Goal: Information Seeking & Learning: Learn about a topic

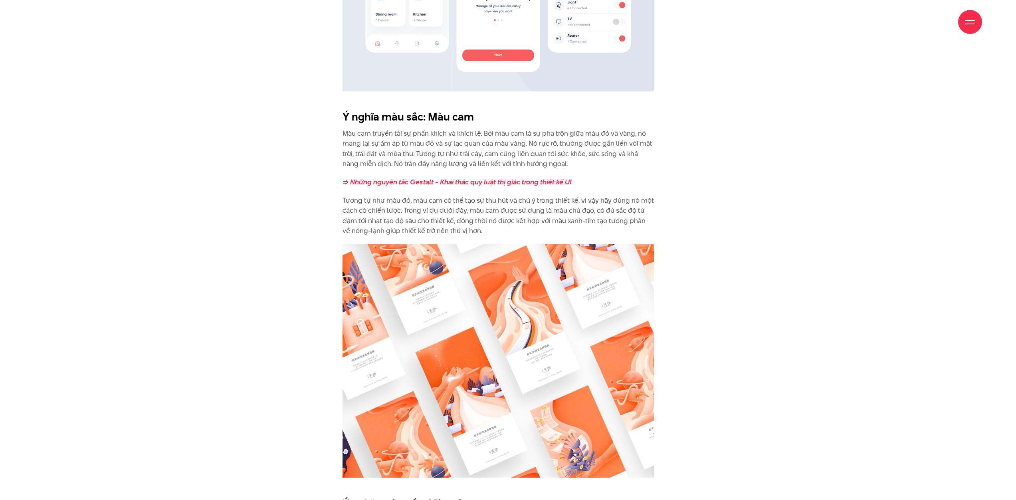
scroll to position [1198, 0]
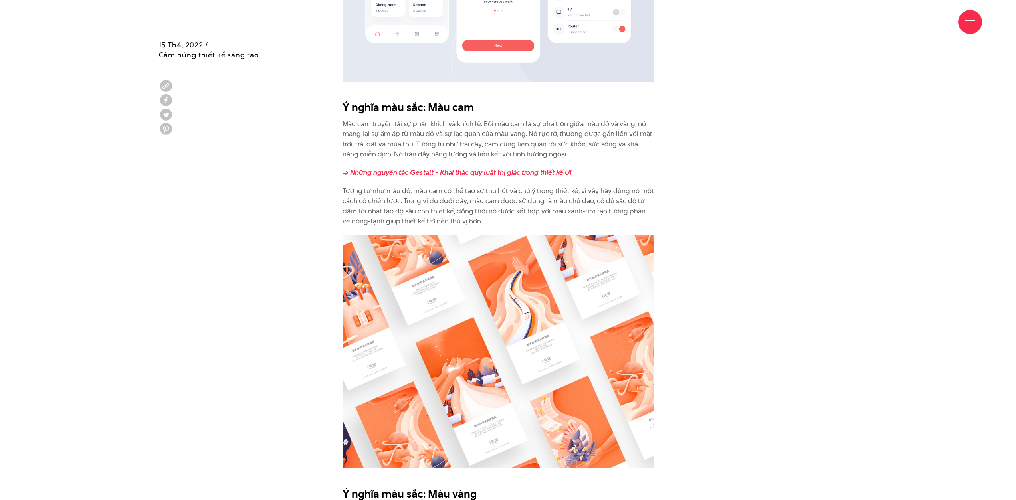
click at [493, 136] on p "Màu cam truyền tải sự phấn khích và khích lệ. Bởi màu cam là sự pha trộn giữa m…" at bounding box center [499, 139] width 312 height 41
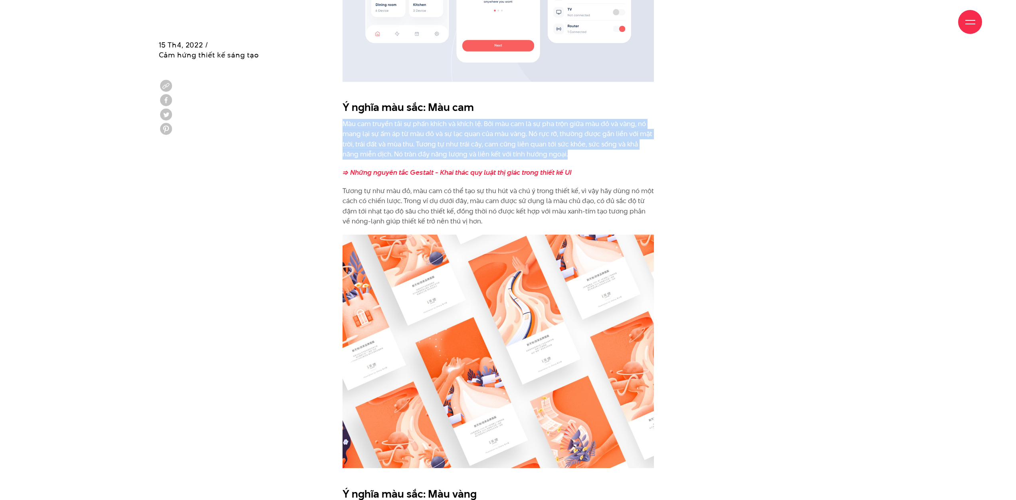
click at [493, 136] on p "Màu cam truyền tải sự phấn khích và khích lệ. Bởi màu cam là sự pha trộn giữa m…" at bounding box center [499, 139] width 312 height 41
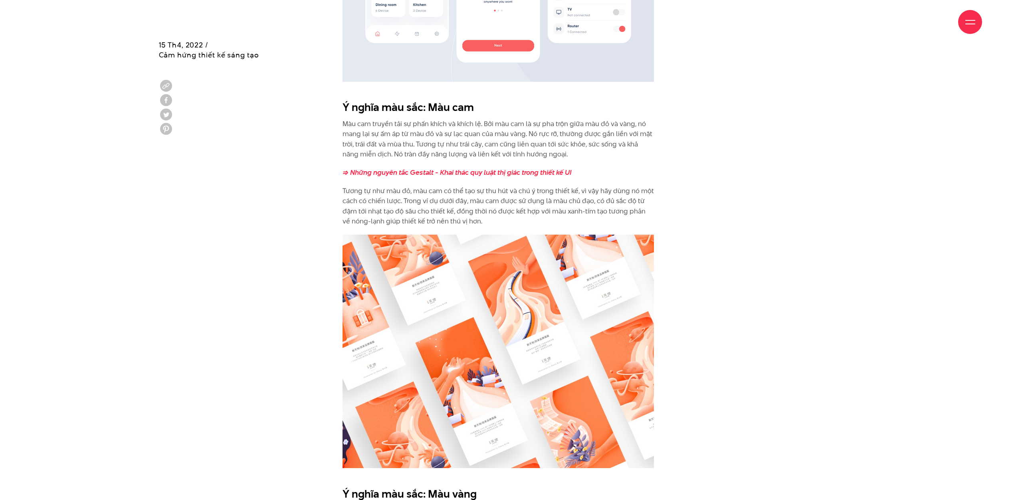
click at [450, 127] on p "Màu cam truyền tải sự phấn khích và khích lệ. Bởi màu cam là sự pha trộn giữa m…" at bounding box center [499, 139] width 312 height 41
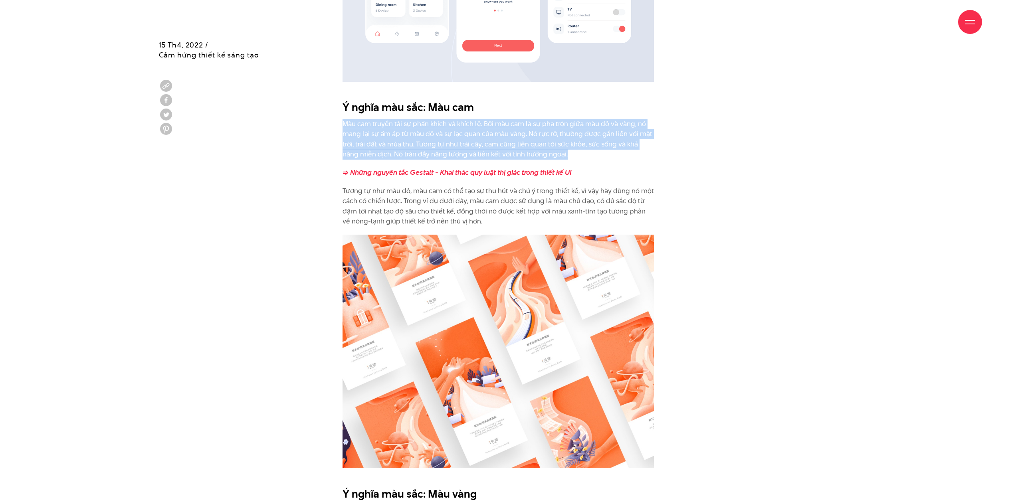
click at [450, 127] on p "Màu cam truyền tải sự phấn khích và khích lệ. Bởi màu cam là sự pha trộn giữa m…" at bounding box center [499, 139] width 312 height 41
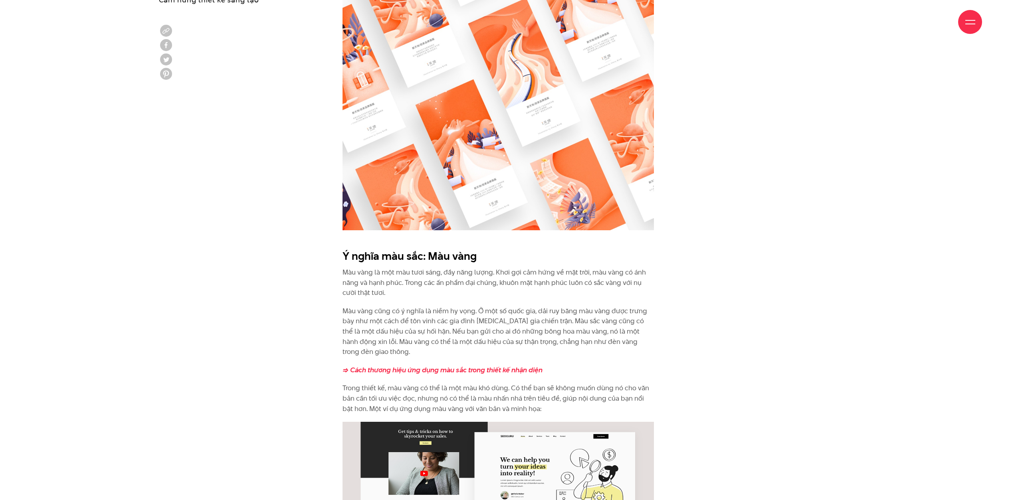
scroll to position [1438, 0]
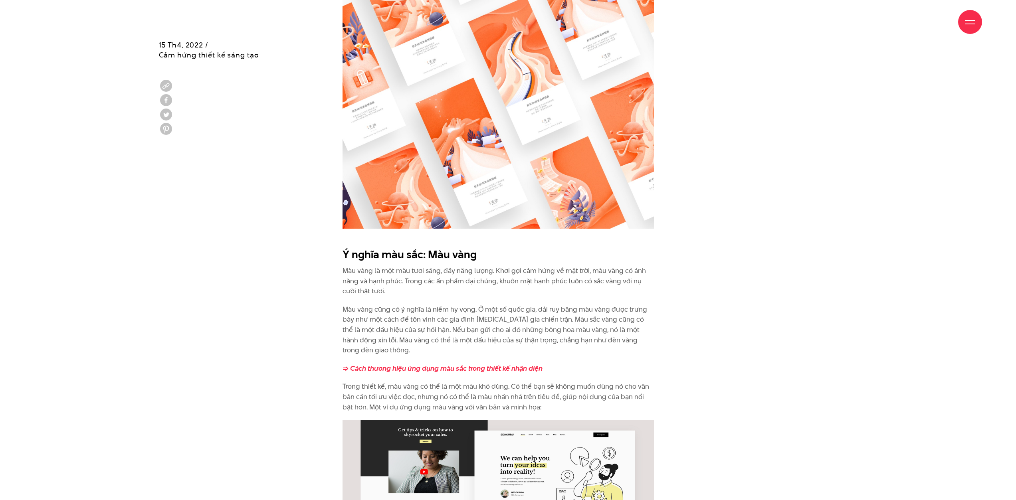
click at [524, 279] on p "Màu vàng là một màu tươi sáng, đầy năng lượng. Khơi gợi cảm hứng về mặt trời, m…" at bounding box center [499, 281] width 312 height 31
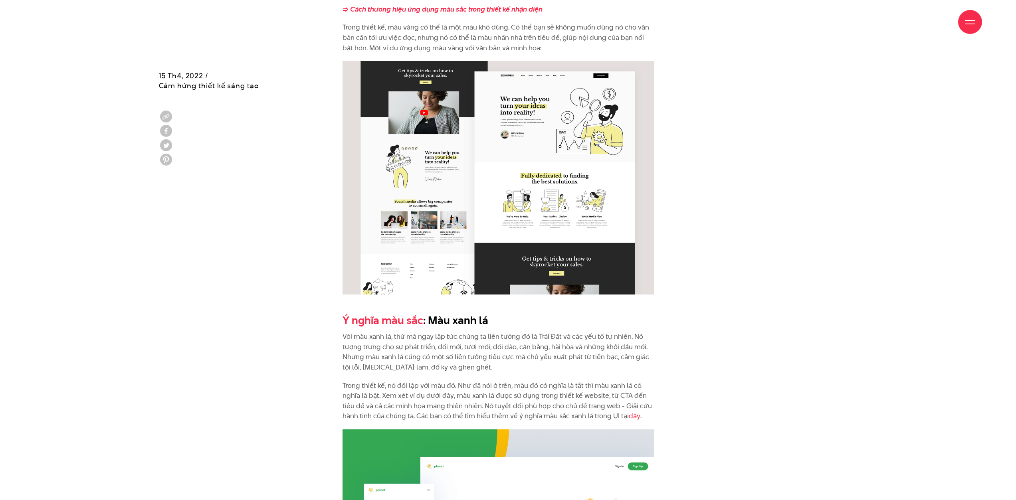
scroll to position [1957, 0]
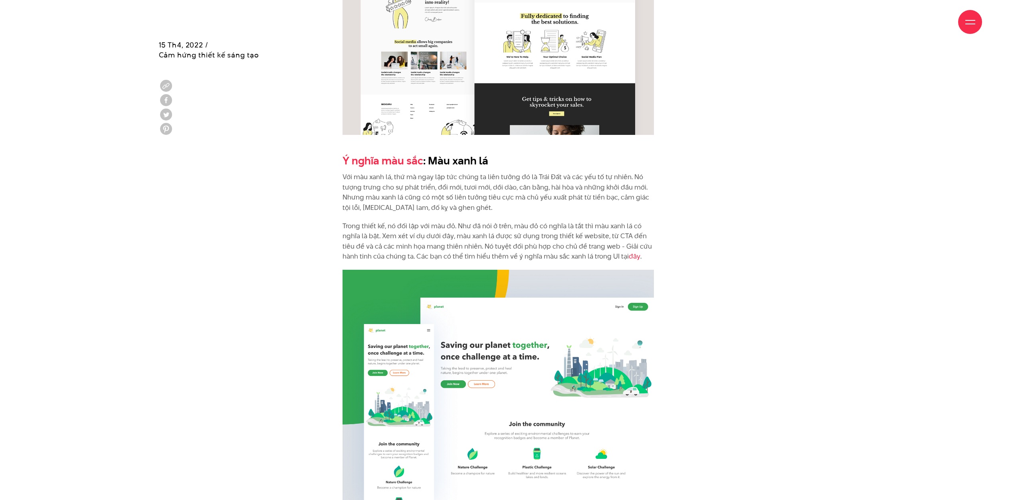
click at [488, 188] on p "Với màu xanh lá, thứ mà ngay lập tức chúng ta liên tưởng đó là Trái Đất và các …" at bounding box center [499, 192] width 312 height 41
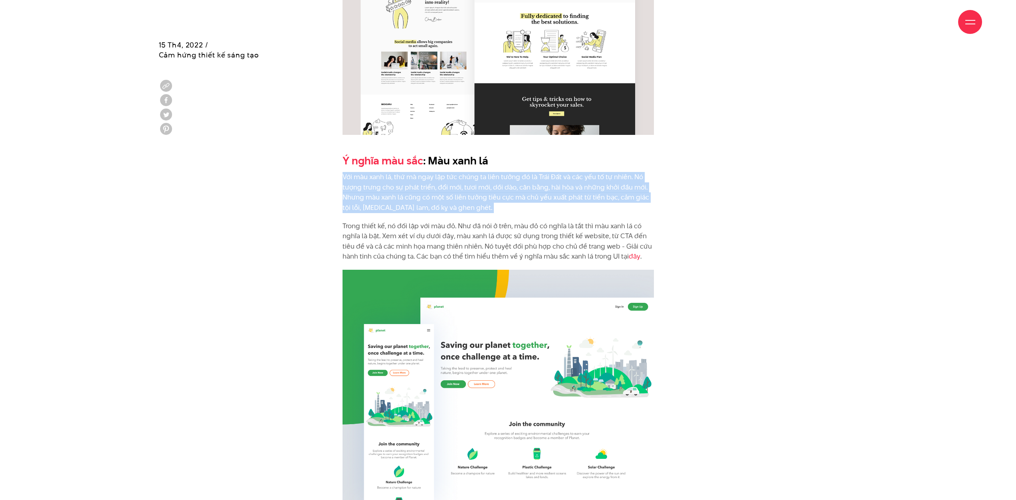
click at [488, 188] on p "Với màu xanh lá, thứ mà ngay lập tức chúng ta liên tưởng đó là Trái Đất và các …" at bounding box center [499, 192] width 312 height 41
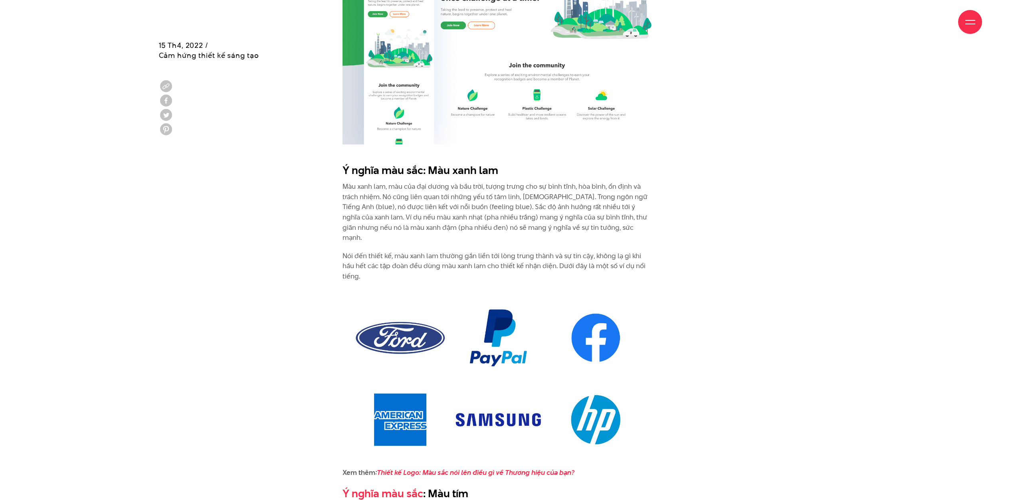
scroll to position [2316, 0]
click at [498, 163] on h2 "Ý nghĩa màu sắc: Màu xanh lam" at bounding box center [499, 170] width 312 height 15
click at [519, 213] on div "Ý nghĩa màu sắc : Màu đỏ Màu đỏ là một trong nhóm ba màu cơ bản. Màu đỏ tượng t…" at bounding box center [499, 197] width 312 height 3323
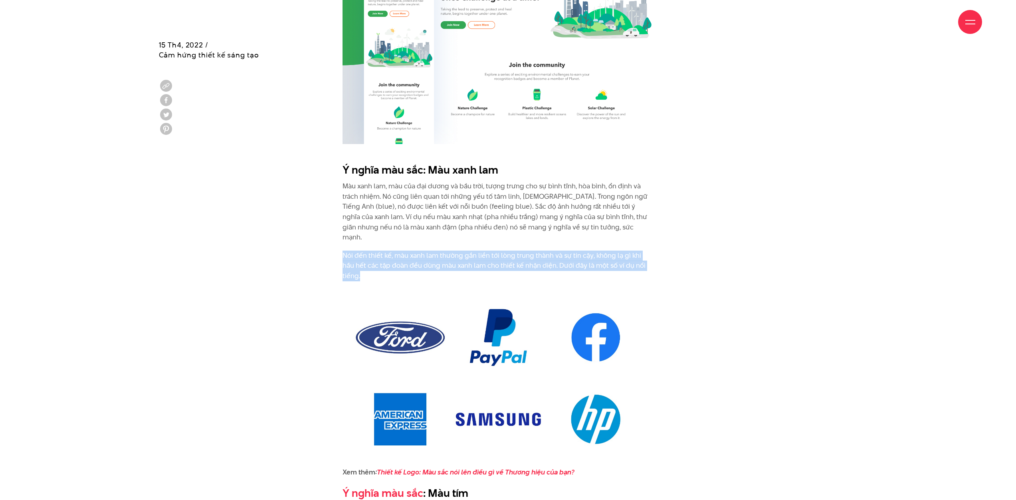
click at [519, 213] on div "Ý nghĩa màu sắc : Màu đỏ Màu đỏ là một trong nhóm ba màu cơ bản. Màu đỏ tượng t…" at bounding box center [499, 197] width 312 height 3323
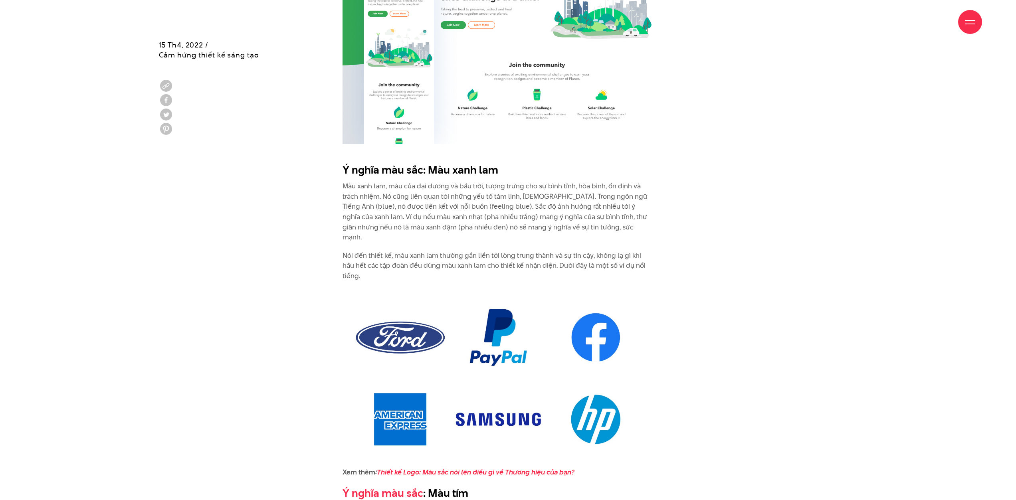
click at [549, 200] on p "Màu xanh lam, màu của đại dương và bầu trời, tượng trưng cho sự bình tĩnh, hòa …" at bounding box center [499, 212] width 312 height 62
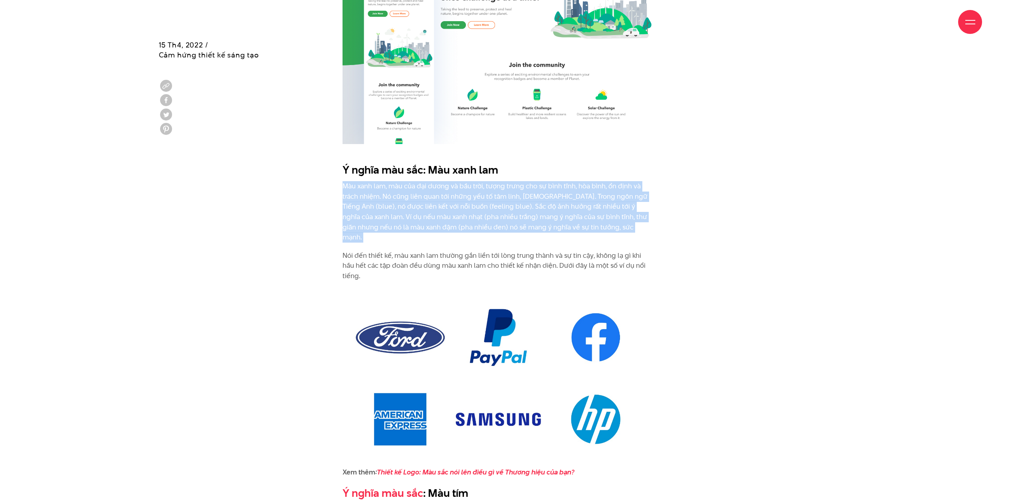
click at [550, 200] on p "Màu xanh lam, màu của đại dương và bầu trời, tượng trưng cho sự bình tĩnh, hòa …" at bounding box center [499, 212] width 312 height 62
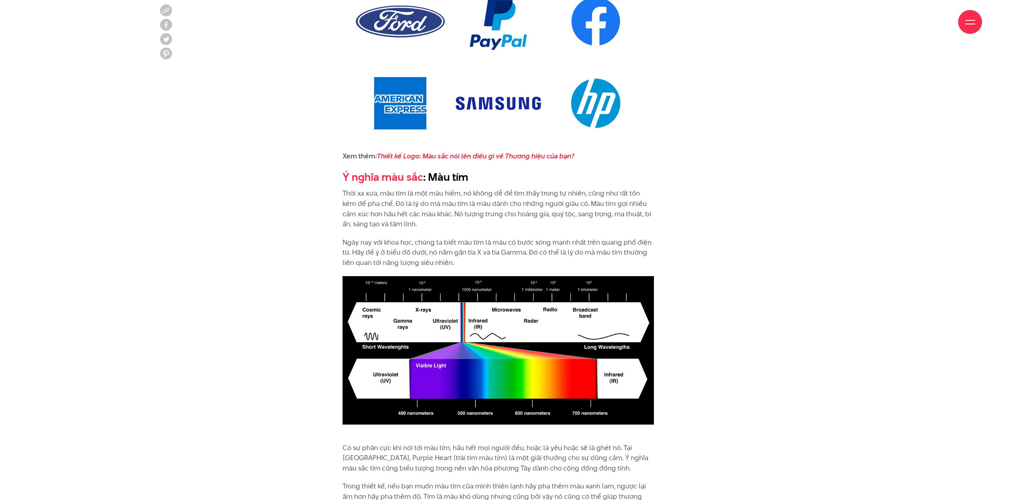
scroll to position [2636, 0]
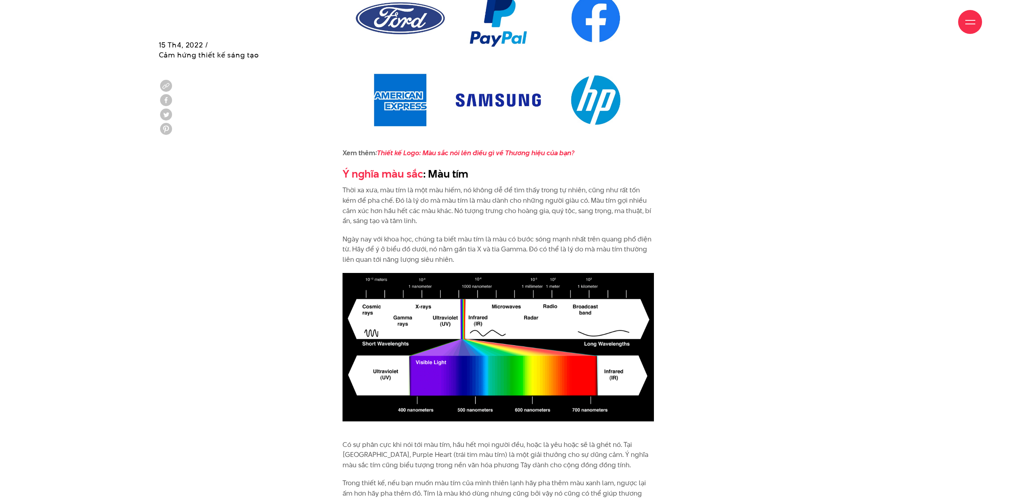
click at [442, 185] on p "Thời xa xưa, màu tím là một màu hiếm, nó không dễ để tìm thấy trong tự nhiên, c…" at bounding box center [499, 205] width 312 height 41
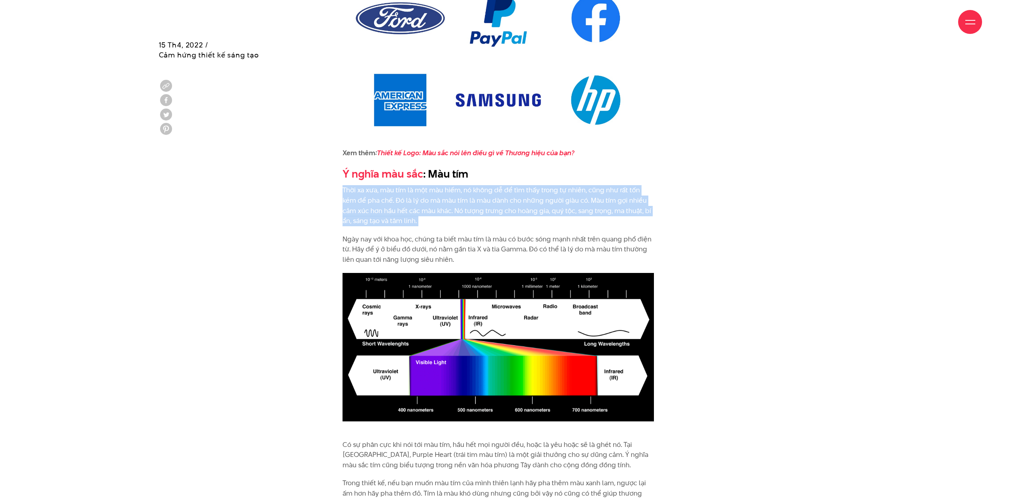
click at [442, 185] on p "Thời xa xưa, màu tím là một màu hiếm, nó không dễ để tìm thấy trong tự nhiên, c…" at bounding box center [499, 205] width 312 height 41
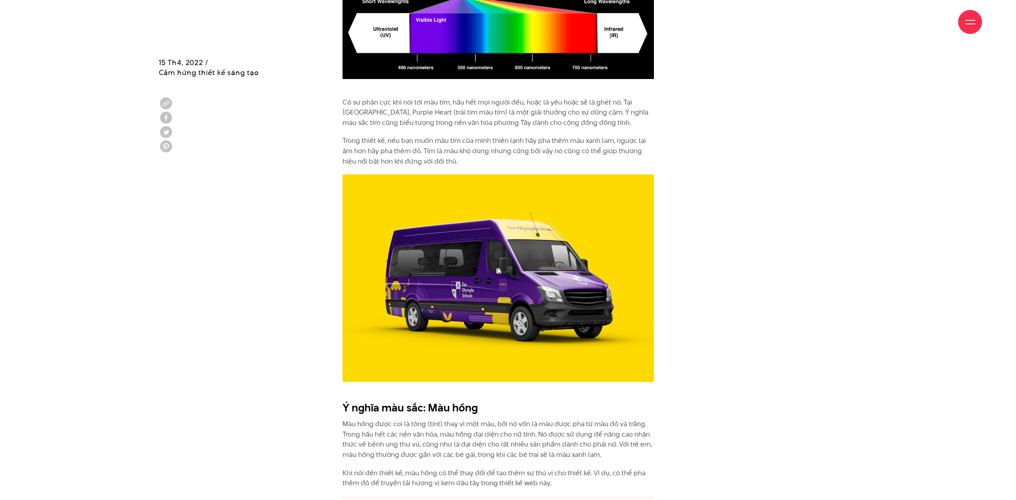
scroll to position [3075, 0]
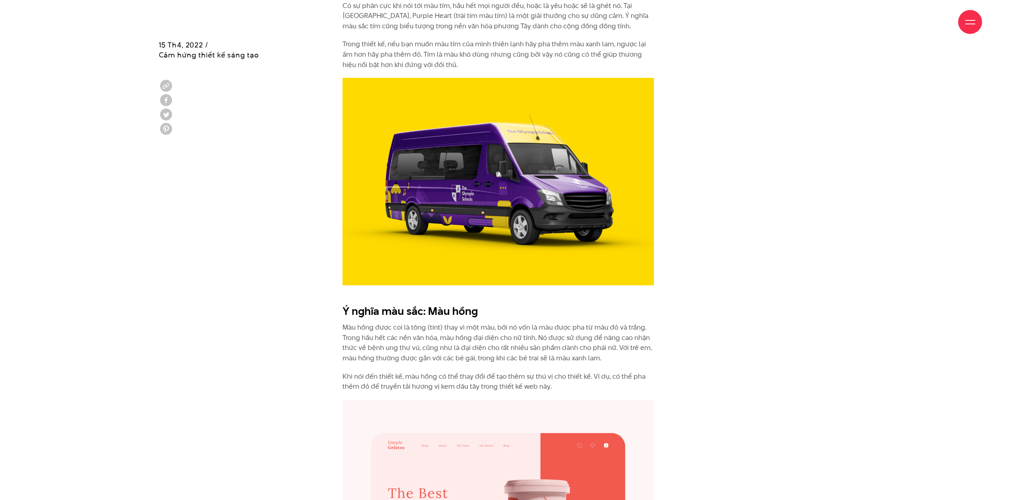
click at [468, 372] on p "Khi nói đến thiết kế, màu hồng có thể thay đổi để tạo thêm sự thú vị cho thiết …" at bounding box center [499, 382] width 312 height 20
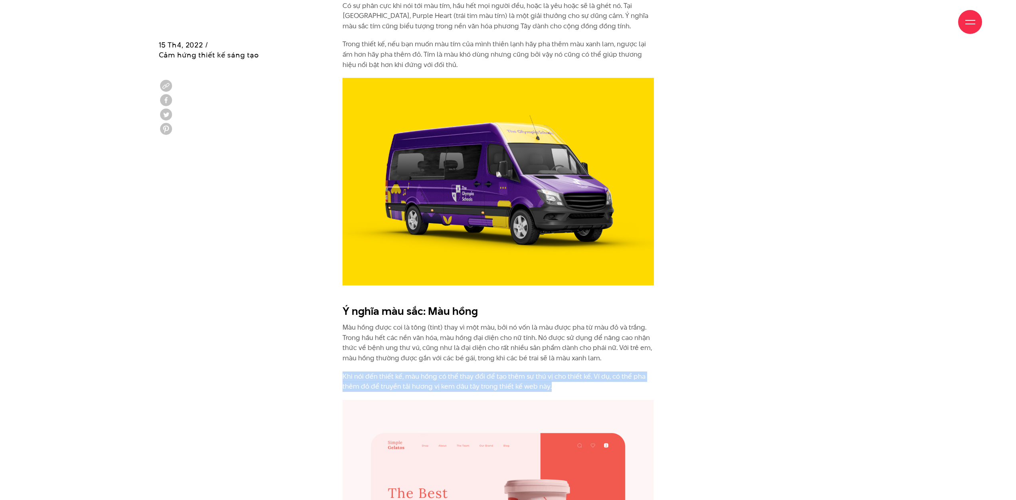
click at [468, 372] on p "Khi nói đến thiết kế, màu hồng có thể thay đổi để tạo thêm sự thú vị cho thiết …" at bounding box center [499, 382] width 312 height 20
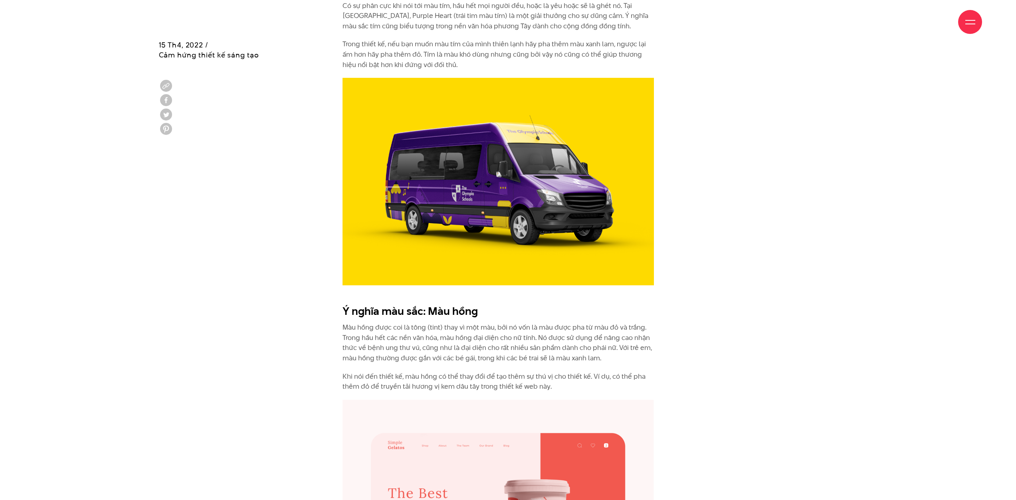
click at [476, 323] on p "Màu hồng được coi là tông (tint) thay vì một màu, bởi nó vốn là màu được pha từ…" at bounding box center [499, 343] width 312 height 41
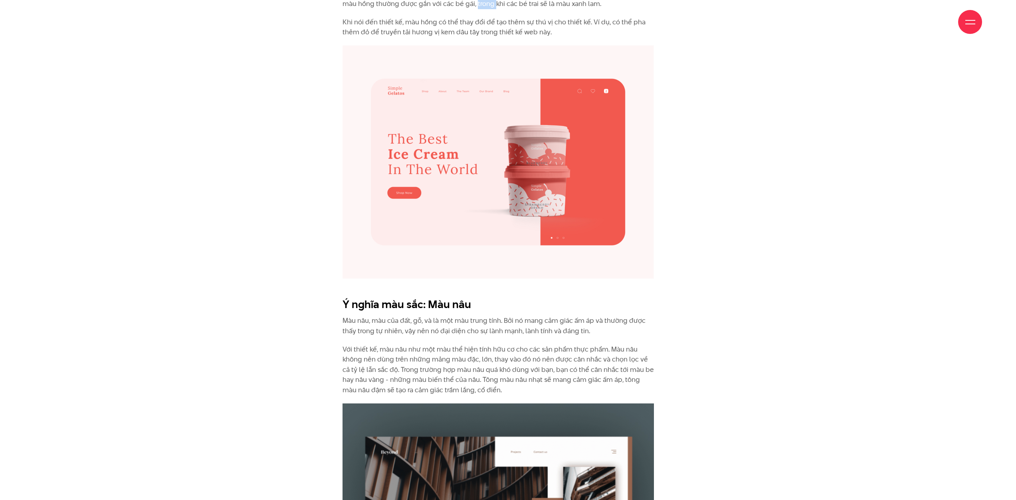
scroll to position [3435, 0]
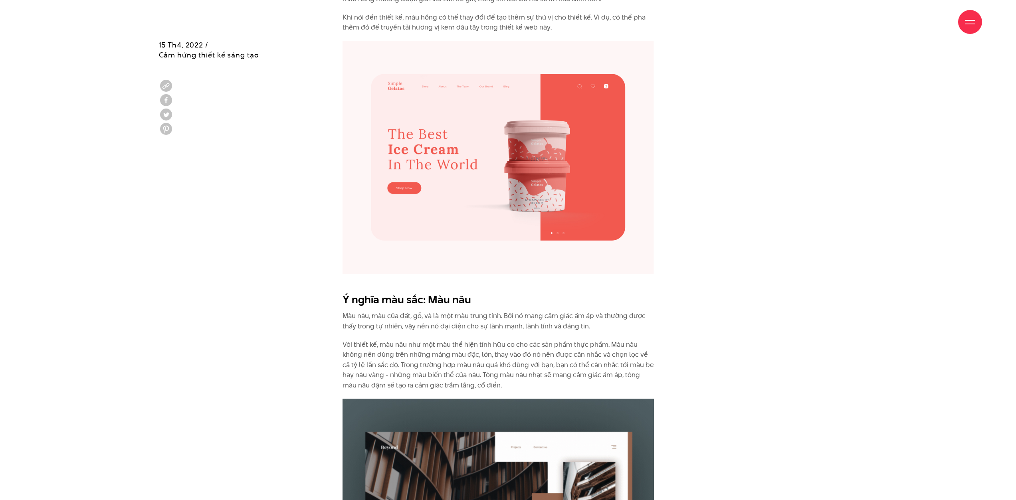
click at [534, 340] on p "Với thiết kế, màu nâu như một màu thể hiện tính hữu cơ cho các sản phẩm thực ph…" at bounding box center [499, 365] width 312 height 51
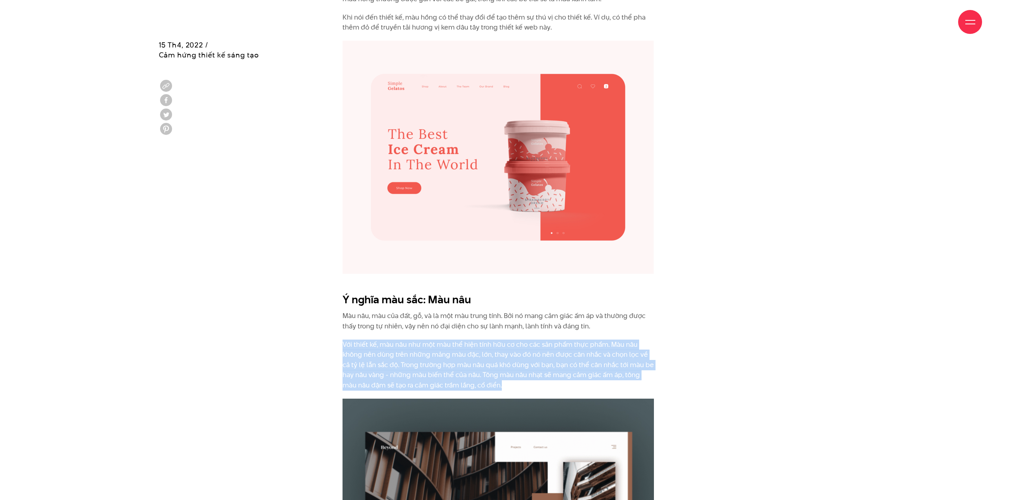
click at [534, 340] on p "Với thiết kế, màu nâu như một màu thể hiện tính hữu cơ cho các sản phẩm thực ph…" at bounding box center [499, 365] width 312 height 51
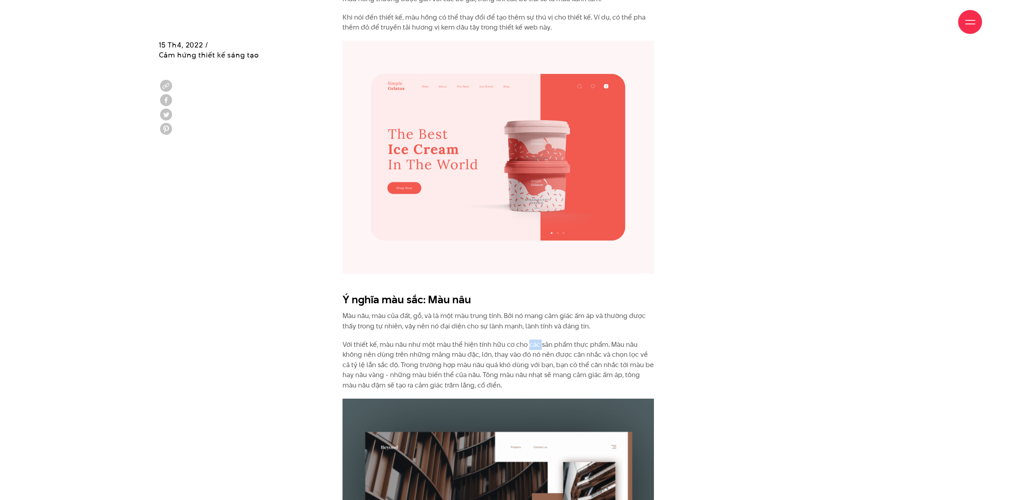
click at [533, 311] on p "Màu nâu, màu của đất, gỗ, và là một màu trung tính. Bởi nó mang cảm giác ấm áp …" at bounding box center [499, 321] width 312 height 20
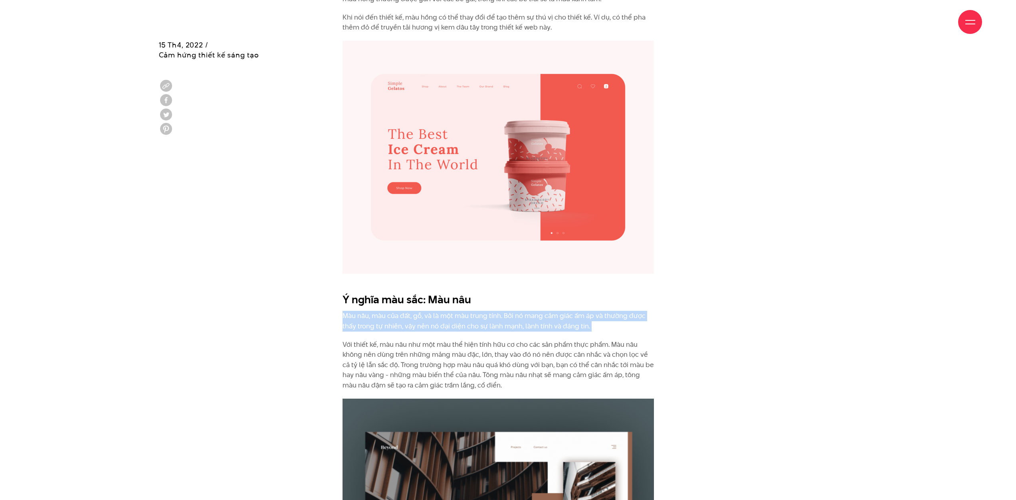
click at [533, 311] on p "Màu nâu, màu của đất, gỗ, và là một màu trung tính. Bởi nó mang cảm giác ấm áp …" at bounding box center [499, 321] width 312 height 20
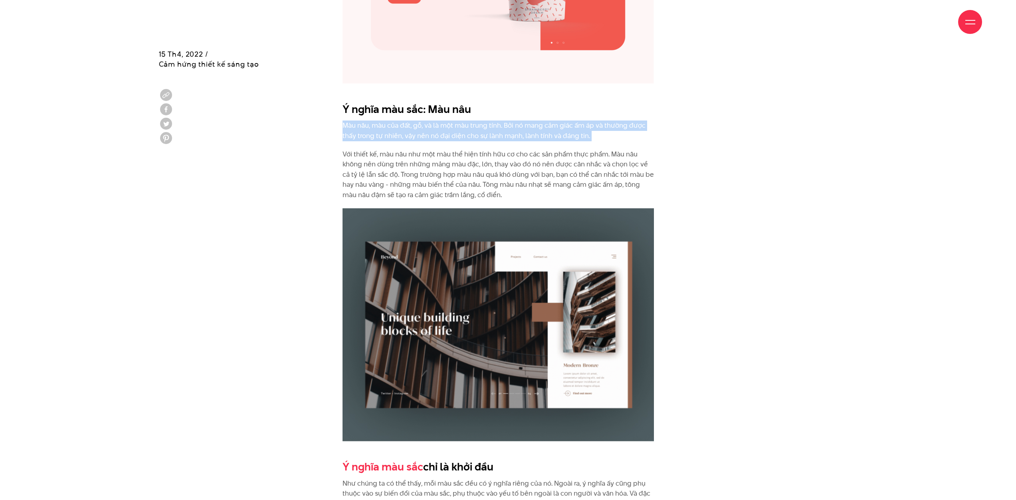
scroll to position [3634, 0]
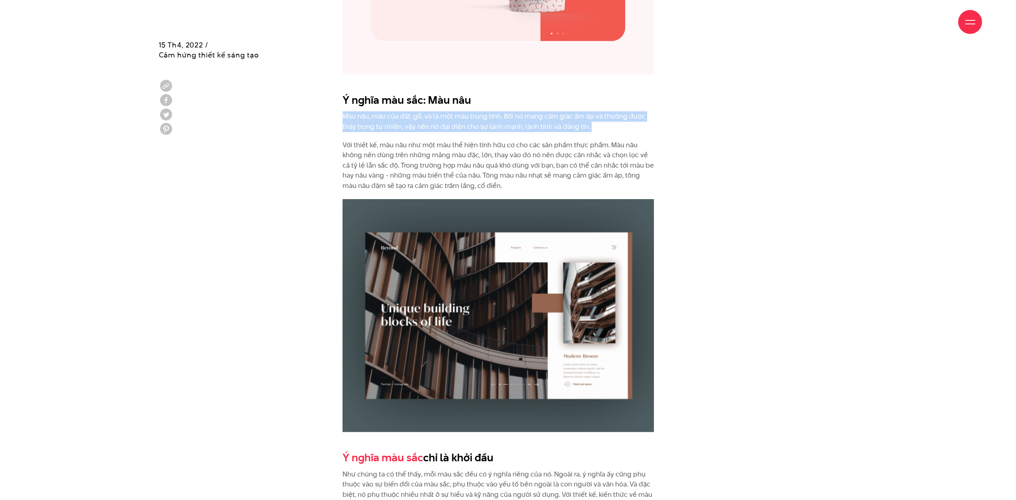
click at [424, 111] on p "Màu nâu, màu của đất, gỗ, và là một màu trung tính. Bởi nó mang cảm giác ấm áp …" at bounding box center [499, 121] width 312 height 20
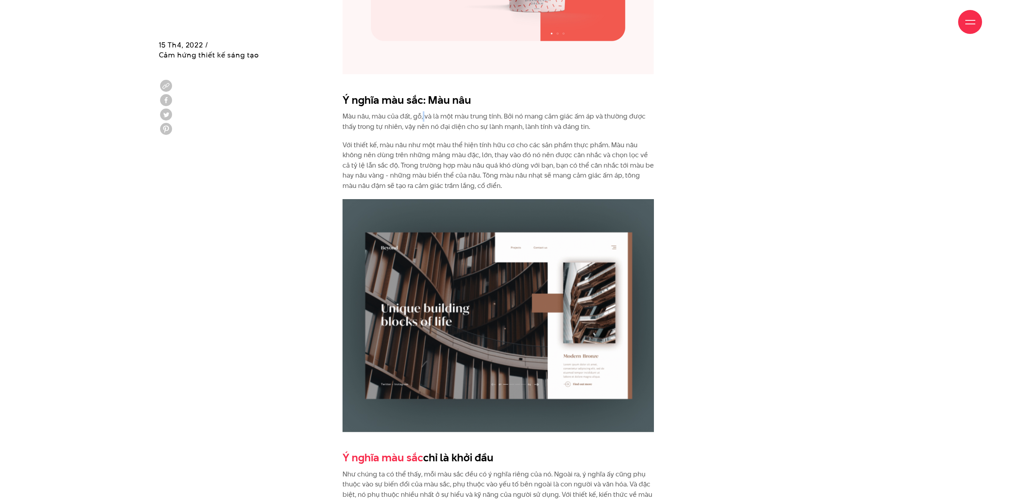
click at [424, 111] on p "Màu nâu, màu của đất, gỗ, và là một màu trung tính. Bởi nó mang cảm giác ấm áp …" at bounding box center [499, 121] width 312 height 20
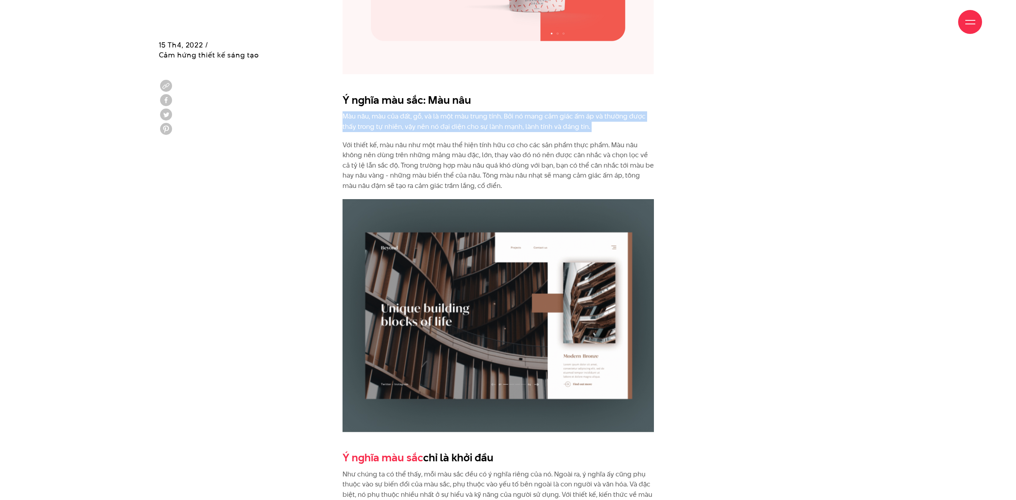
click at [424, 111] on p "Màu nâu, màu của đất, gỗ, và là một màu trung tính. Bởi nó mang cảm giác ấm áp …" at bounding box center [499, 121] width 312 height 20
